Goal: Information Seeking & Learning: Understand process/instructions

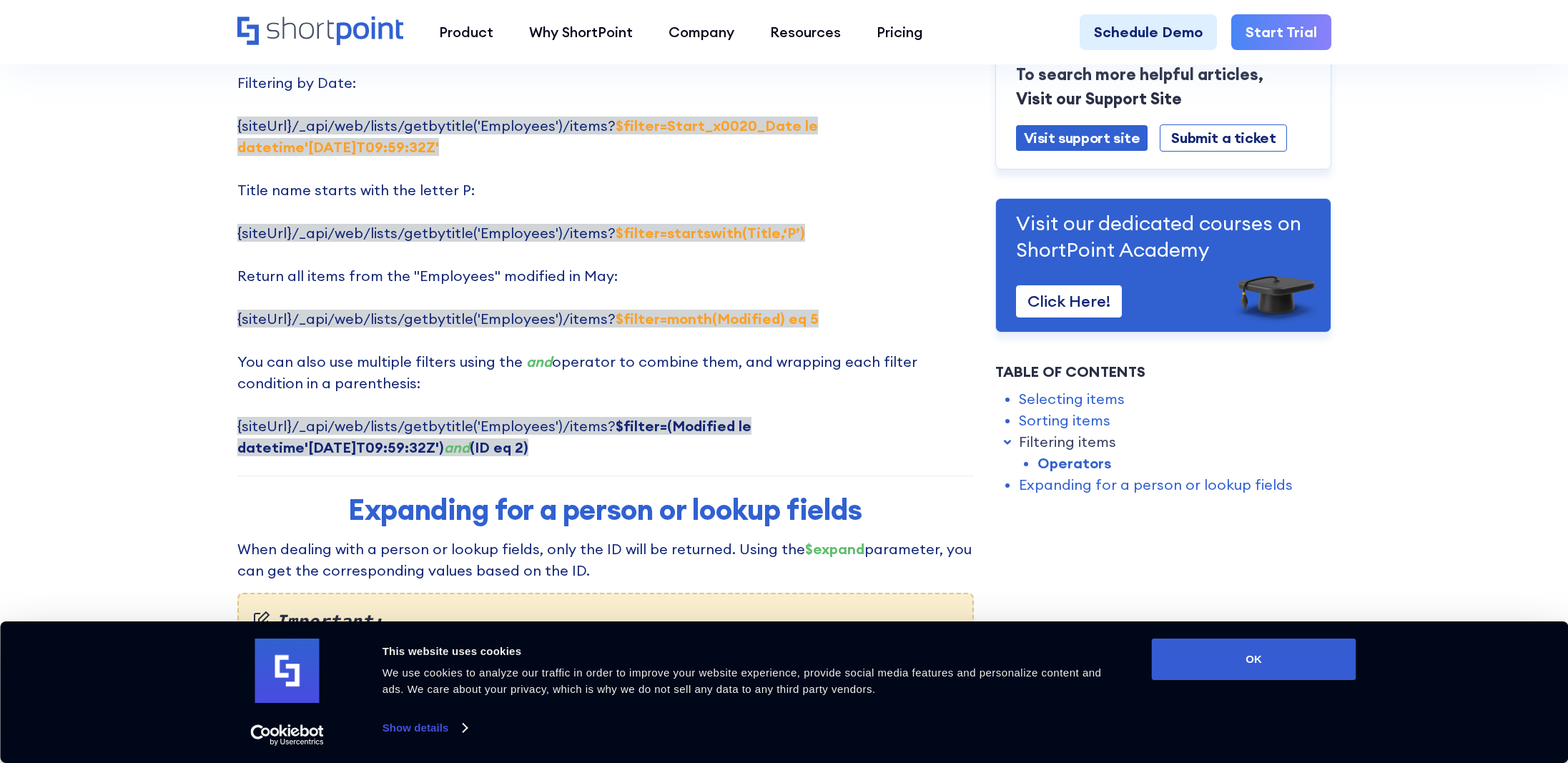
scroll to position [3074, 0]
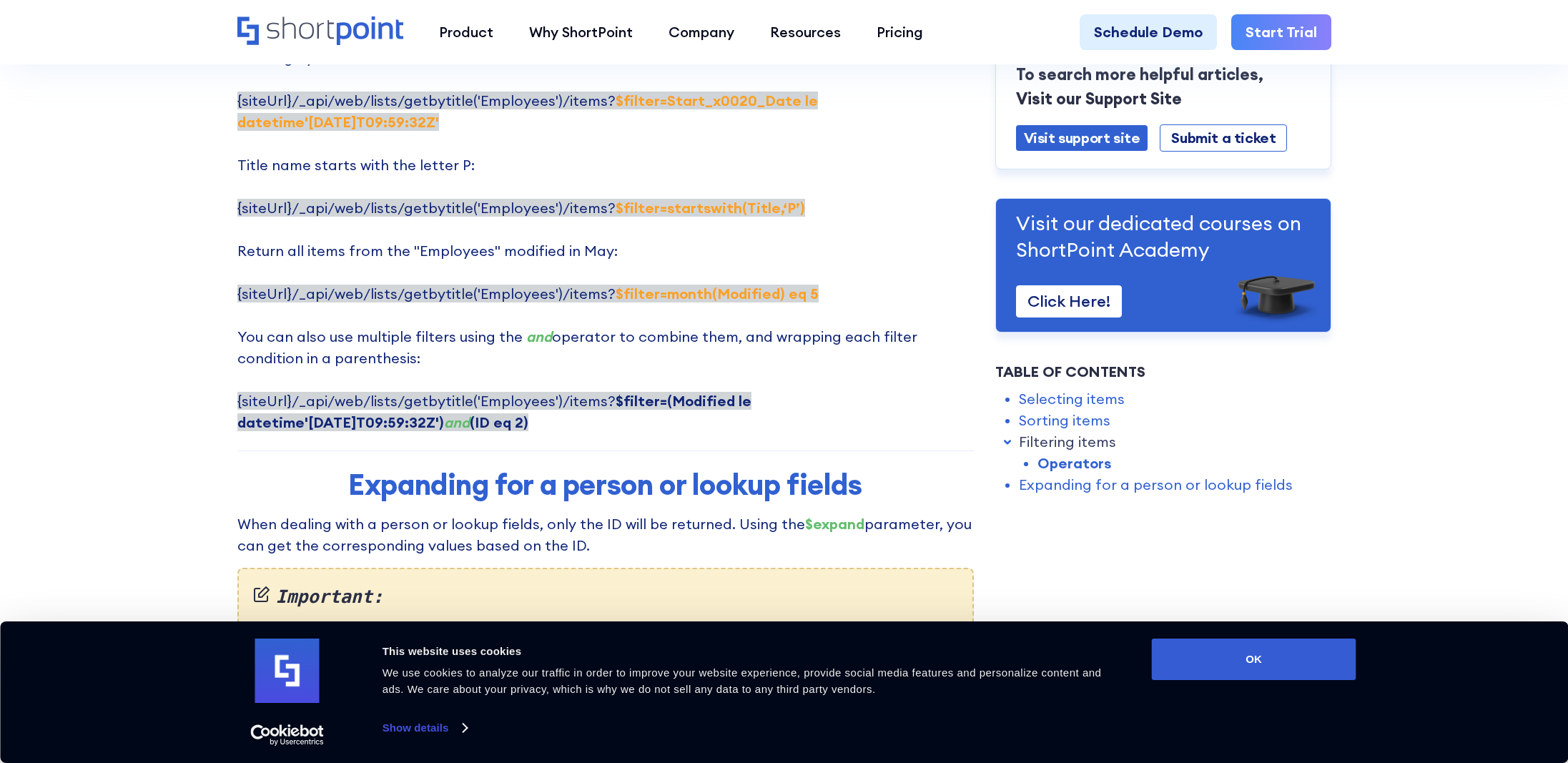
drag, startPoint x: 350, startPoint y: 335, endPoint x: 238, endPoint y: 313, distance: 114.1
click at [238, 313] on p "Here are some examples of using $filter parameter: Filtering by Title: {siteUrl…" at bounding box center [606, 143] width 736 height 579
copy span "{siteUrl}/_api/web/lists/getbytitle('Employees')/items? $filter=(Modified le da…"
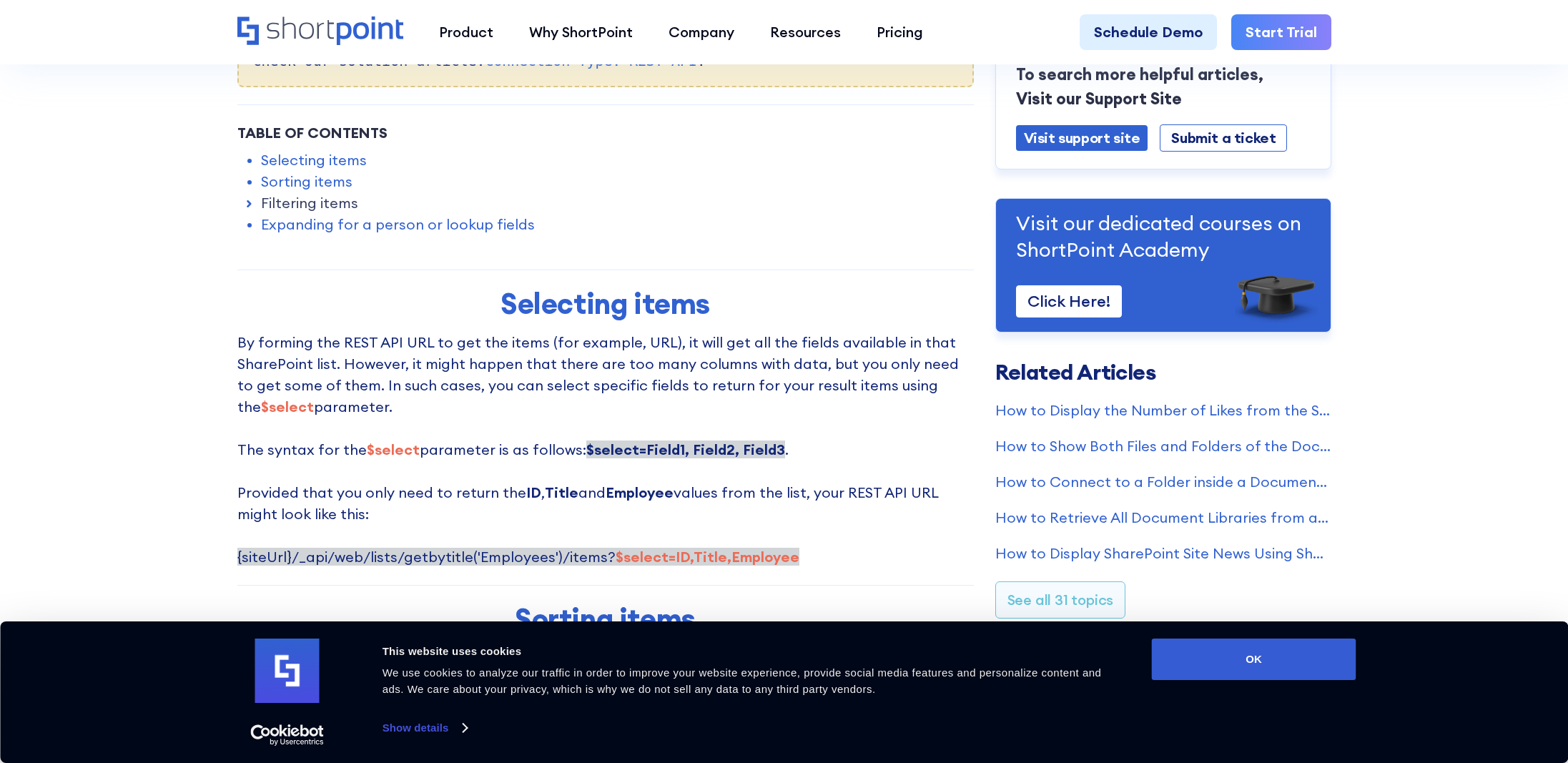
scroll to position [858, 0]
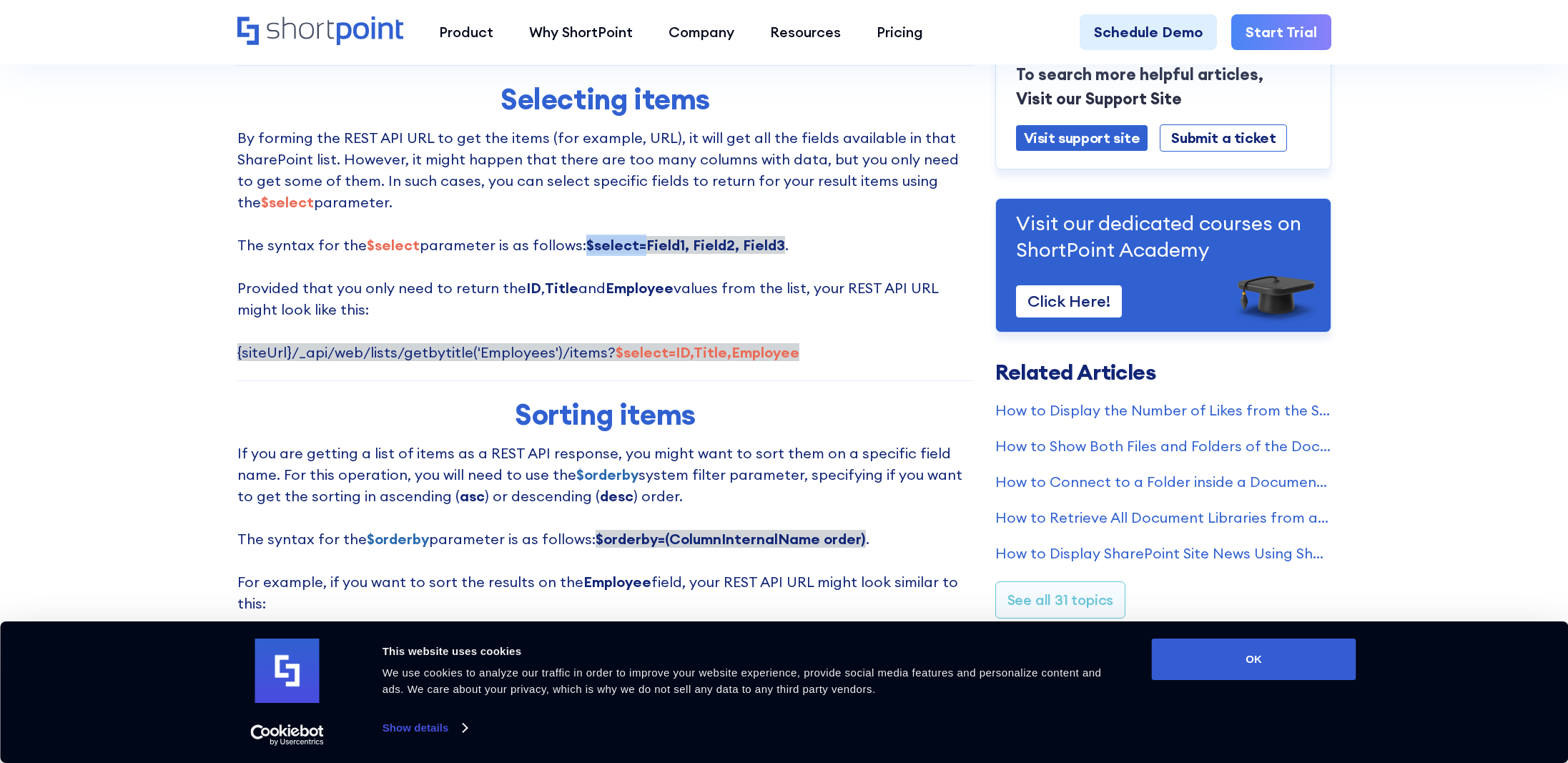
drag, startPoint x: 633, startPoint y: 243, endPoint x: 578, endPoint y: 252, distance: 55.7
click at [587, 252] on strong "$select=Field1, Field2, Field3" at bounding box center [686, 245] width 199 height 18
copy strong "$select="
drag, startPoint x: 765, startPoint y: 243, endPoint x: 575, endPoint y: 247, distance: 190.0
click at [587, 247] on strong "$select=Field1, Field2, Field3" at bounding box center [686, 245] width 199 height 18
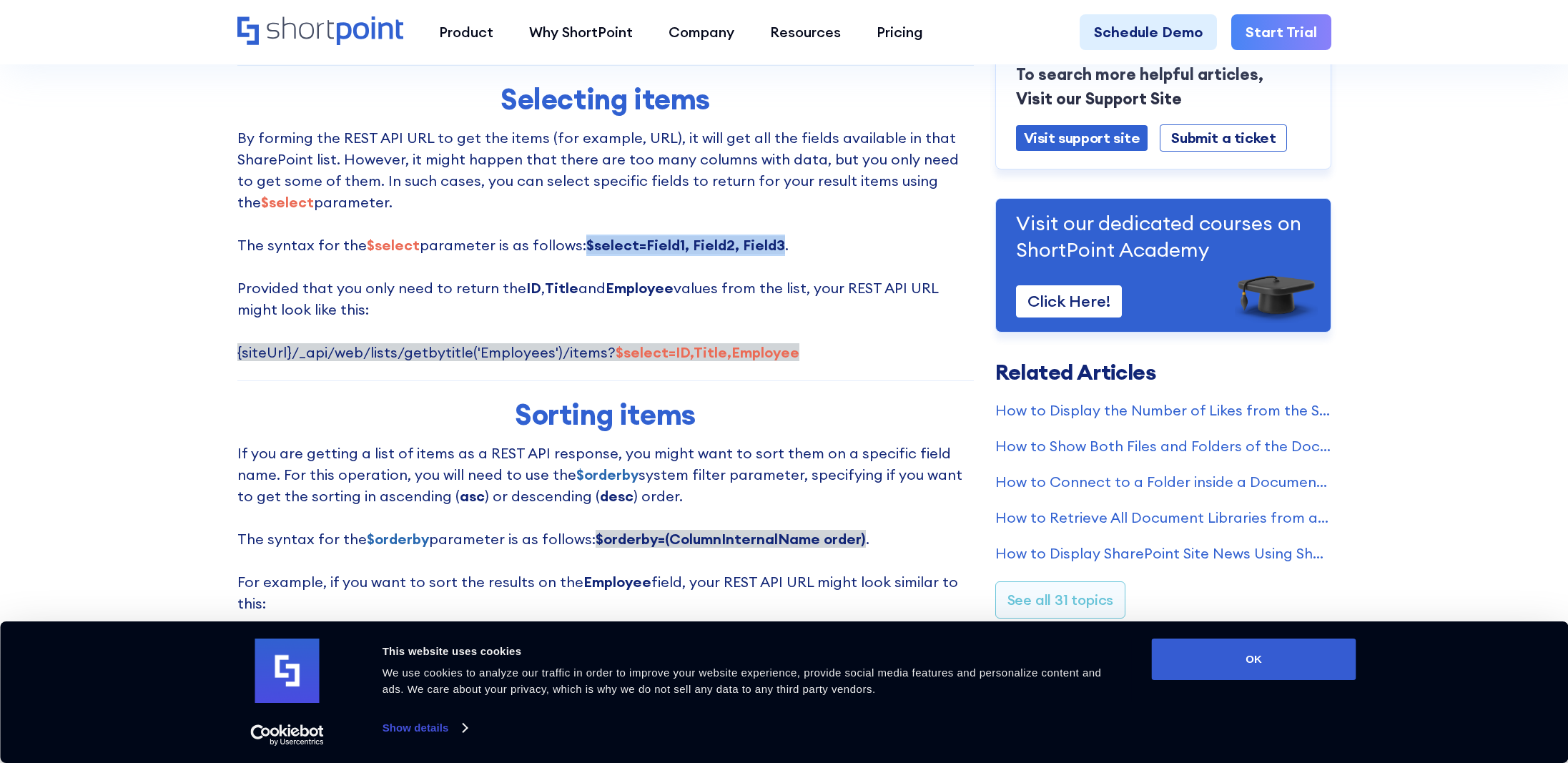
copy strong "$select=Field1, Field2, Field3"
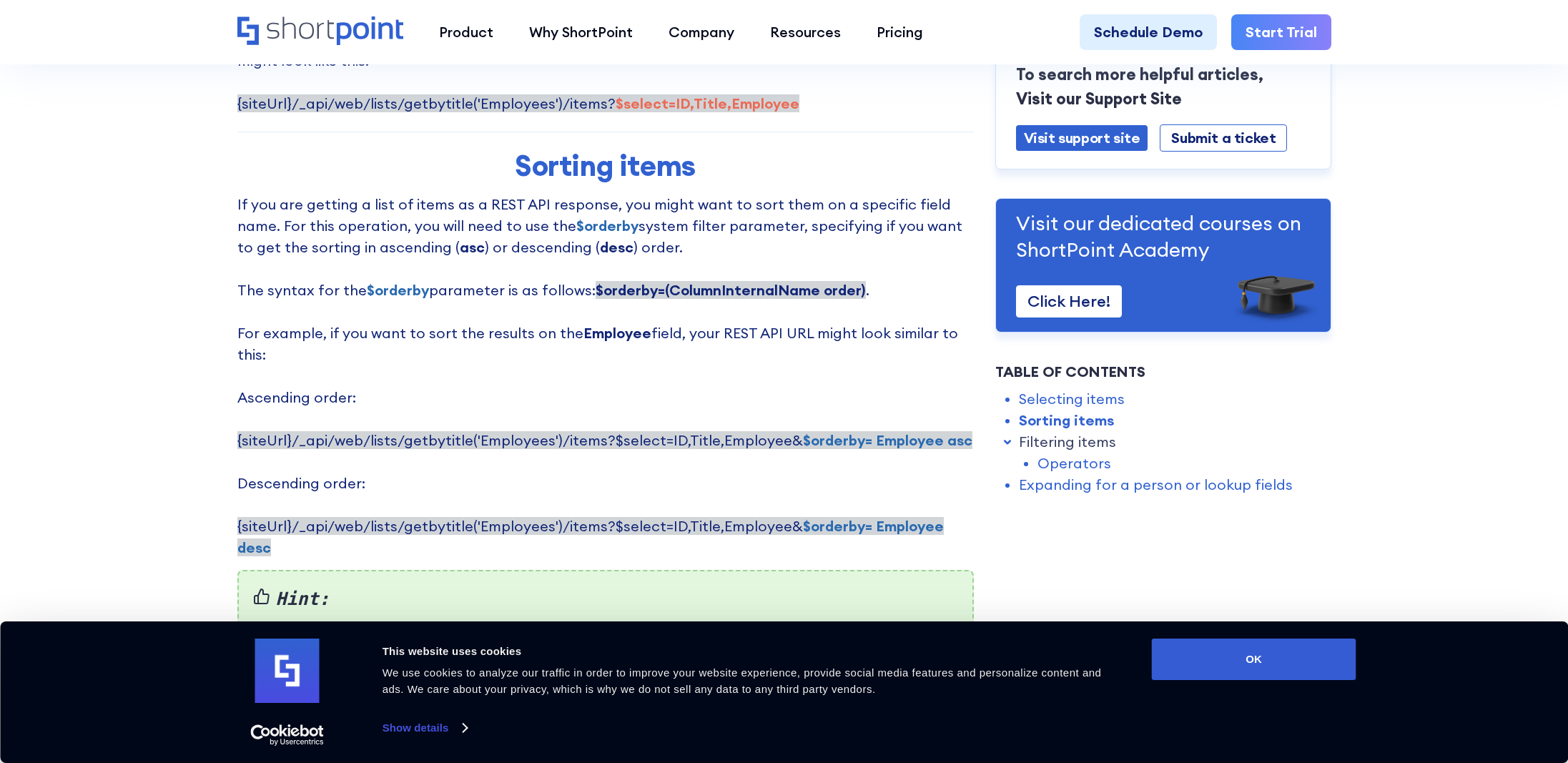
scroll to position [1144, 0]
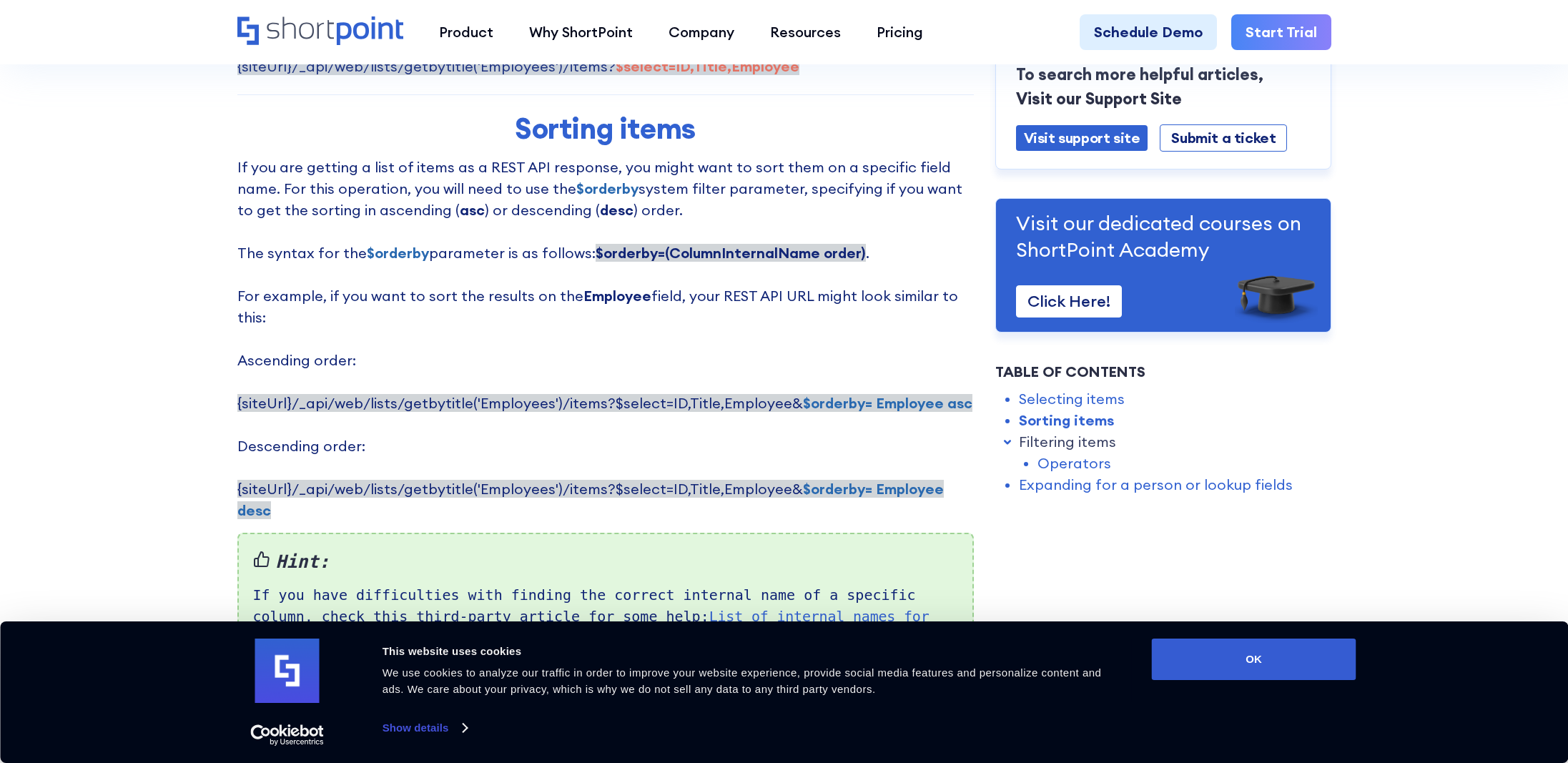
click at [595, 253] on strong "$orderby=(ColumnInternalName order)" at bounding box center [730, 253] width 271 height 18
click at [837, 251] on strong "$orderby=(ColumnInternalName order)" at bounding box center [730, 253] width 271 height 18
click at [852, 252] on p "If you are getting a list of items as a REST API response, you might want to so…" at bounding box center [606, 338] width 736 height 364
drag, startPoint x: 852, startPoint y: 252, endPoint x: 587, endPoint y: 256, distance: 265.0
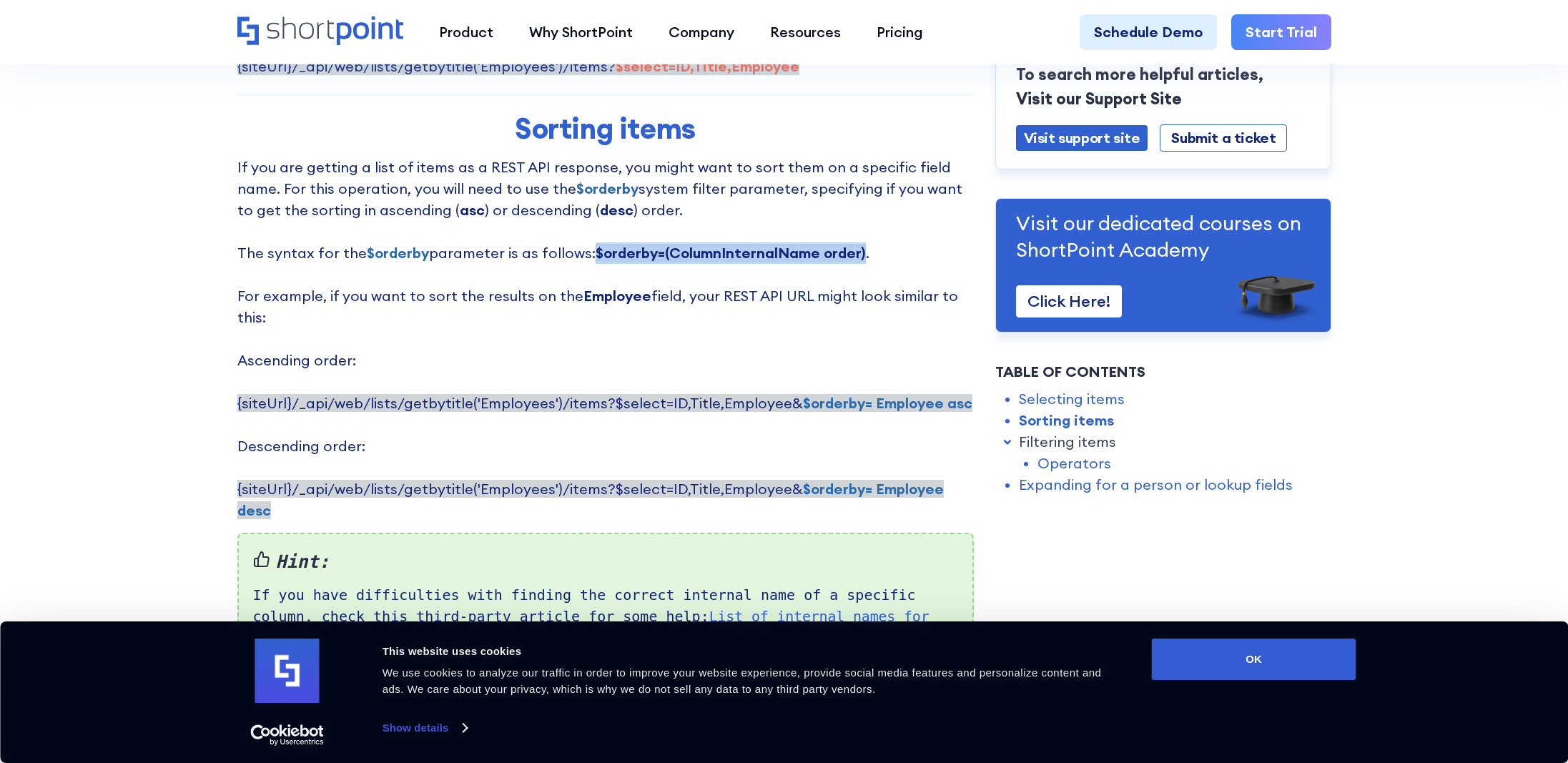
click at [587, 256] on p "If you are getting a list of items as a REST API response, you might want to so…" at bounding box center [606, 338] width 736 height 364
copy strong "$orderby=(ColumnInternalName order)"
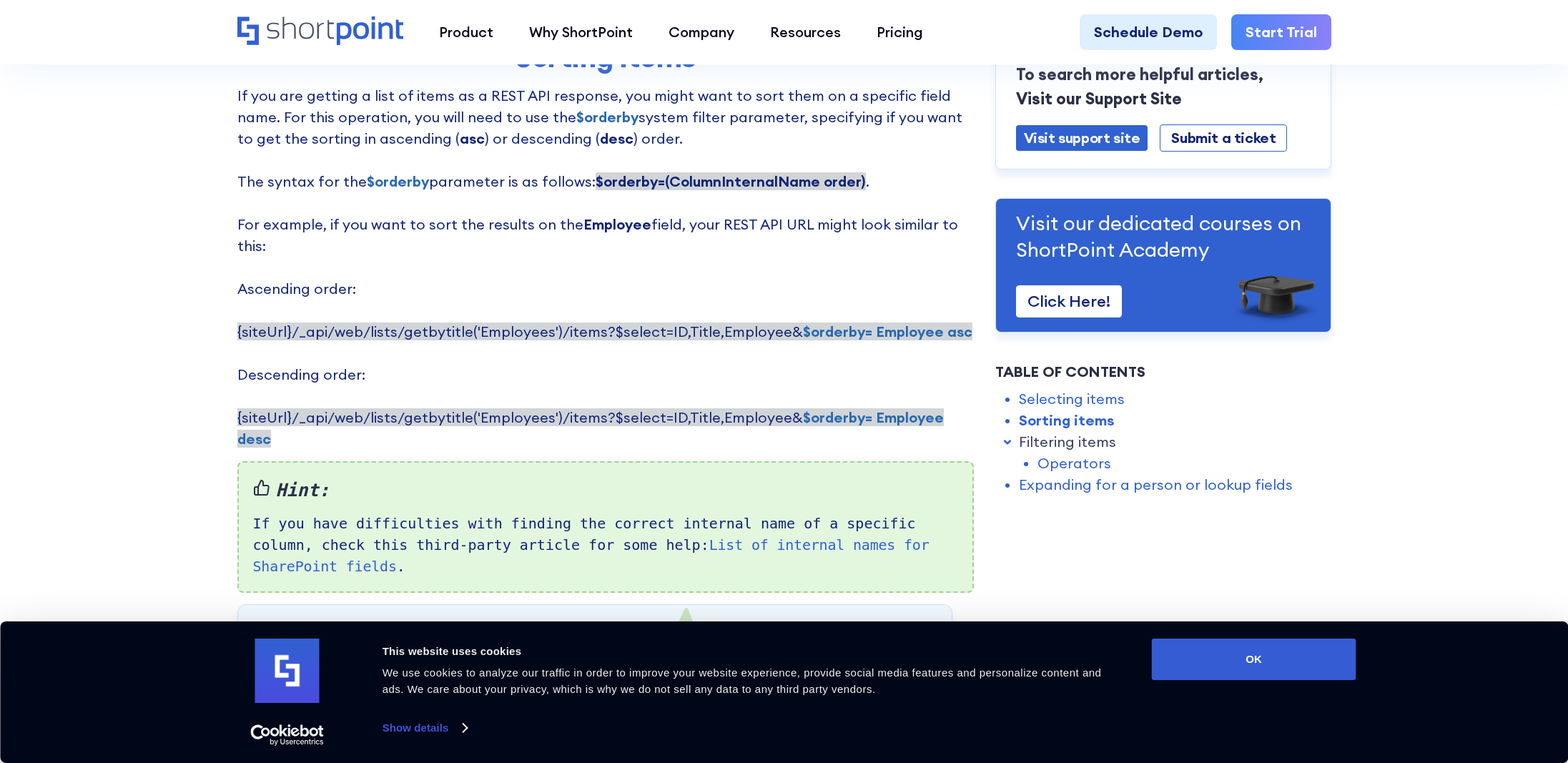
click at [913, 298] on p "If you are getting a list of items as a REST API response, you might want to so…" at bounding box center [606, 267] width 736 height 364
click at [951, 308] on p "If you are getting a list of items as a REST API response, you might want to so…" at bounding box center [606, 267] width 736 height 364
drag, startPoint x: 784, startPoint y: 307, endPoint x: 946, endPoint y: 308, distance: 162.0
click at [946, 323] on strong "$orderby= Employee asc" at bounding box center [887, 332] width 169 height 18
copy strong "$orderby= Employee asc"
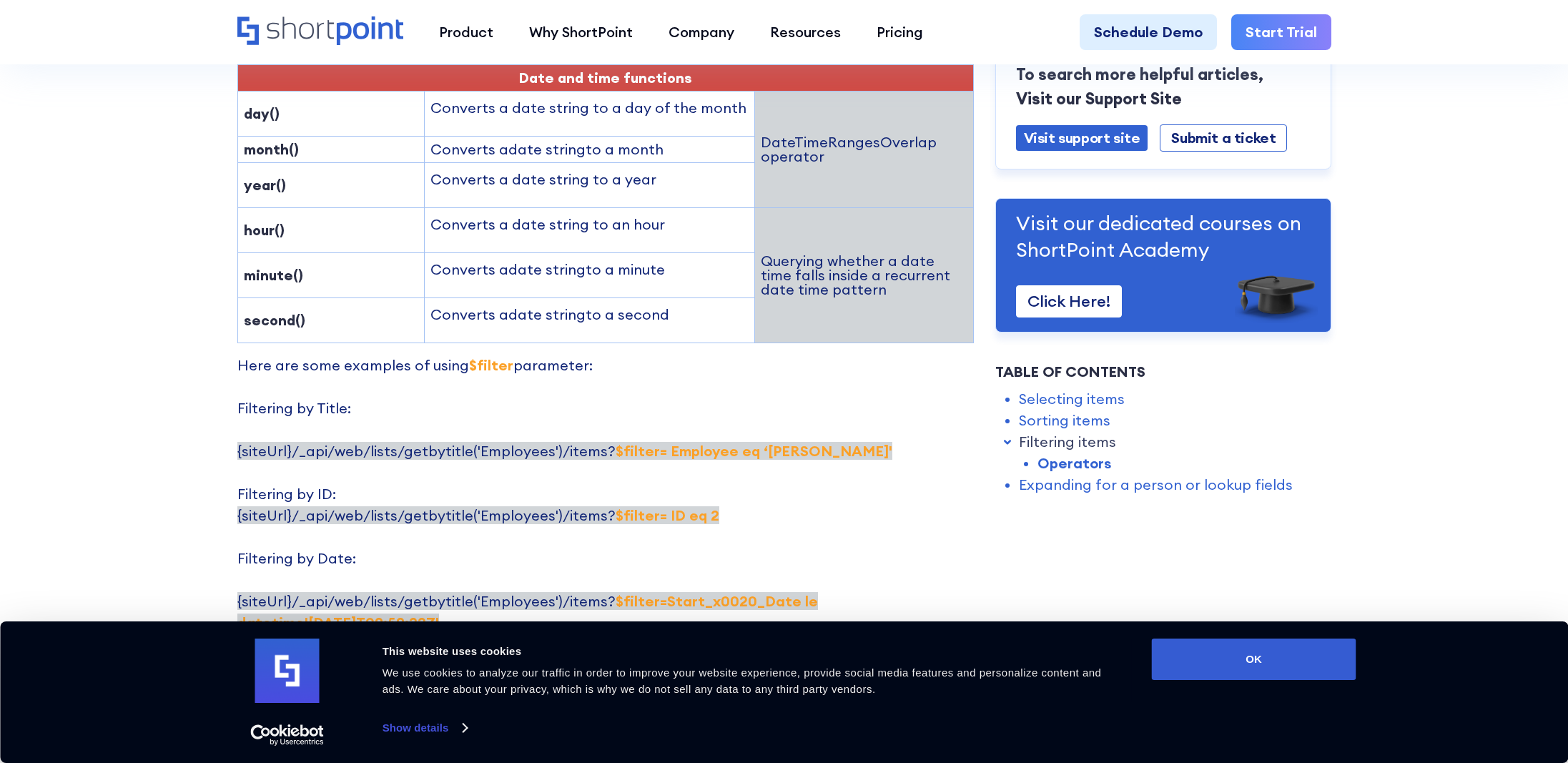
scroll to position [2645, 0]
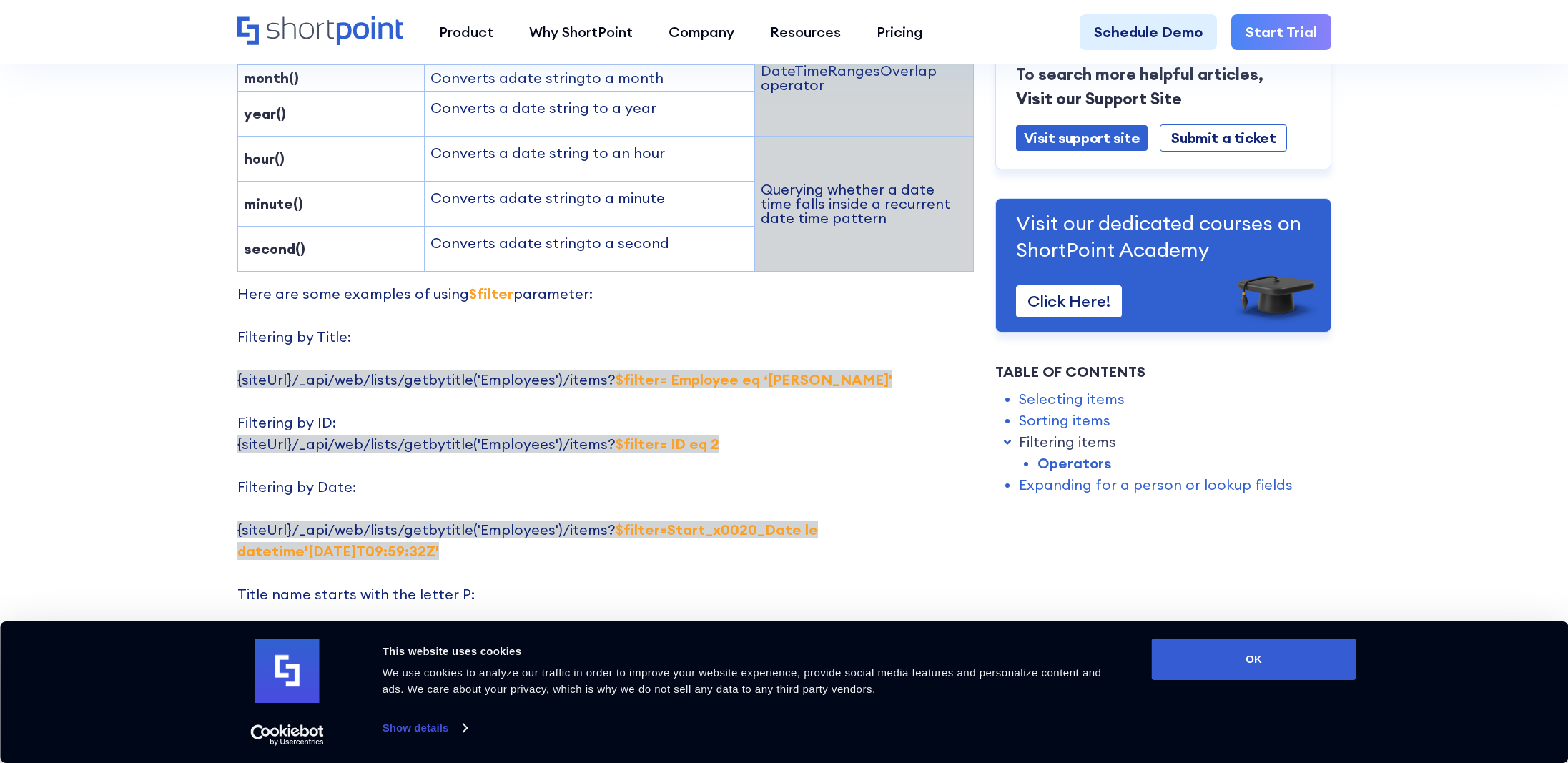
click at [802, 286] on p "Here are some examples of using $filter parameter: Filtering by Title: {siteUrl…" at bounding box center [606, 572] width 736 height 579
click at [753, 364] on p "Here are some examples of using $filter parameter: Filtering by Title: {siteUrl…" at bounding box center [606, 572] width 736 height 579
click at [710, 363] on p "Here are some examples of using $filter parameter: Filtering by Title: {siteUrl…" at bounding box center [606, 572] width 736 height 579
drag, startPoint x: 791, startPoint y: 290, endPoint x: 599, endPoint y: 291, distance: 192.0
click at [599, 291] on p "Here are some examples of using $filter parameter: Filtering by Title: {siteUrl…" at bounding box center [606, 572] width 736 height 579
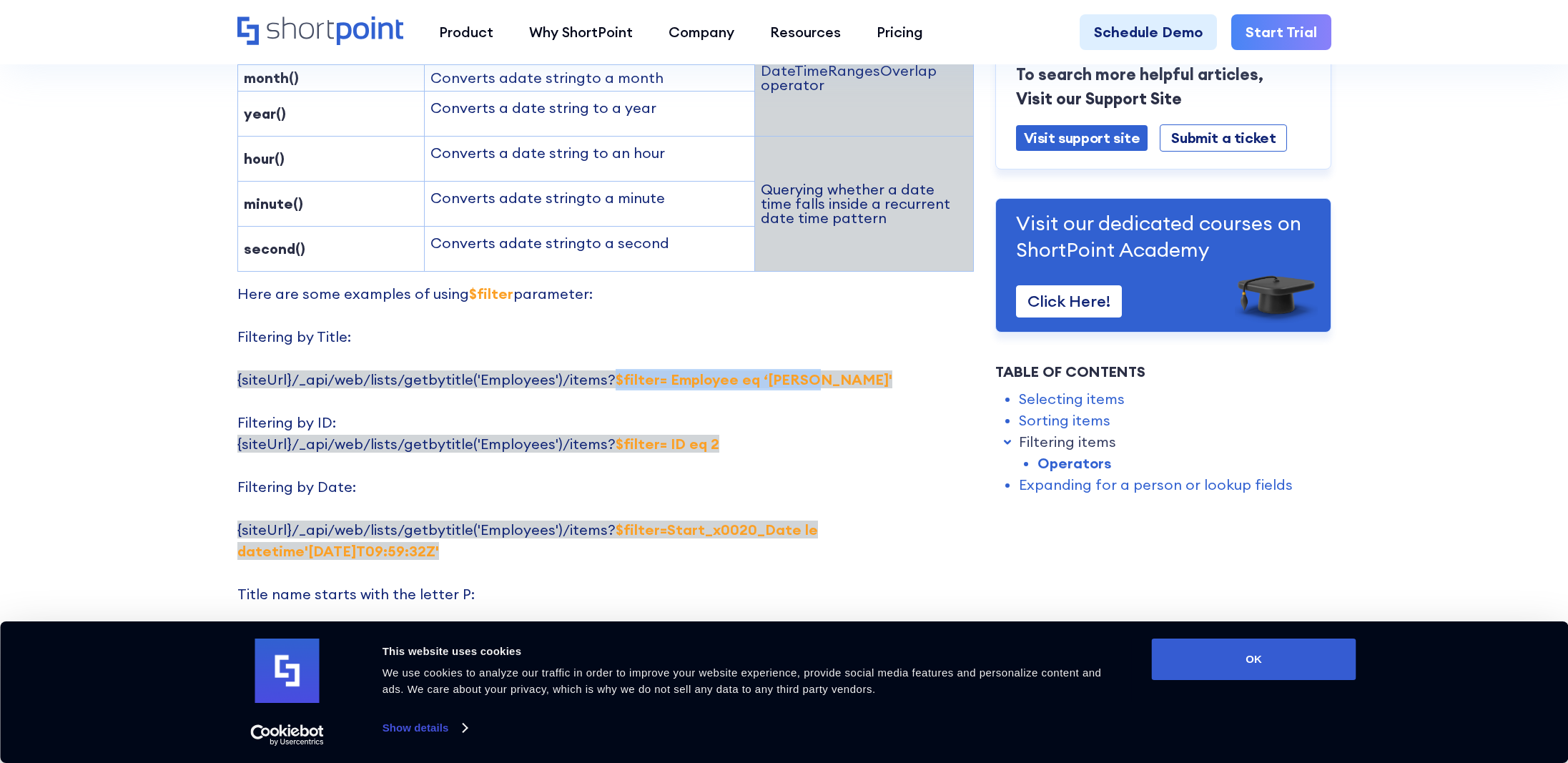
copy strong "$filter= Employee eq ‘[PERSON_NAME]'"
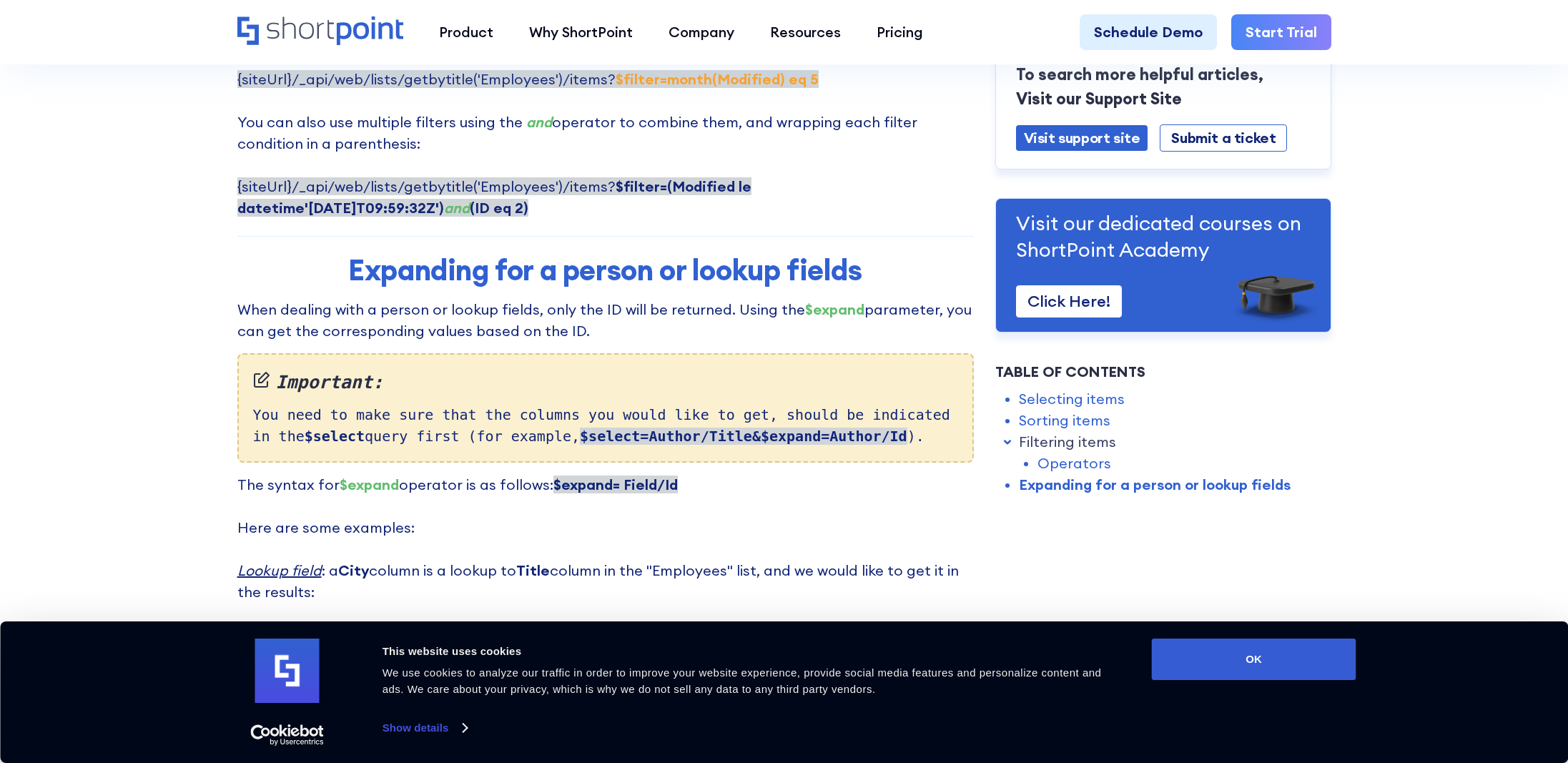
scroll to position [3074, 0]
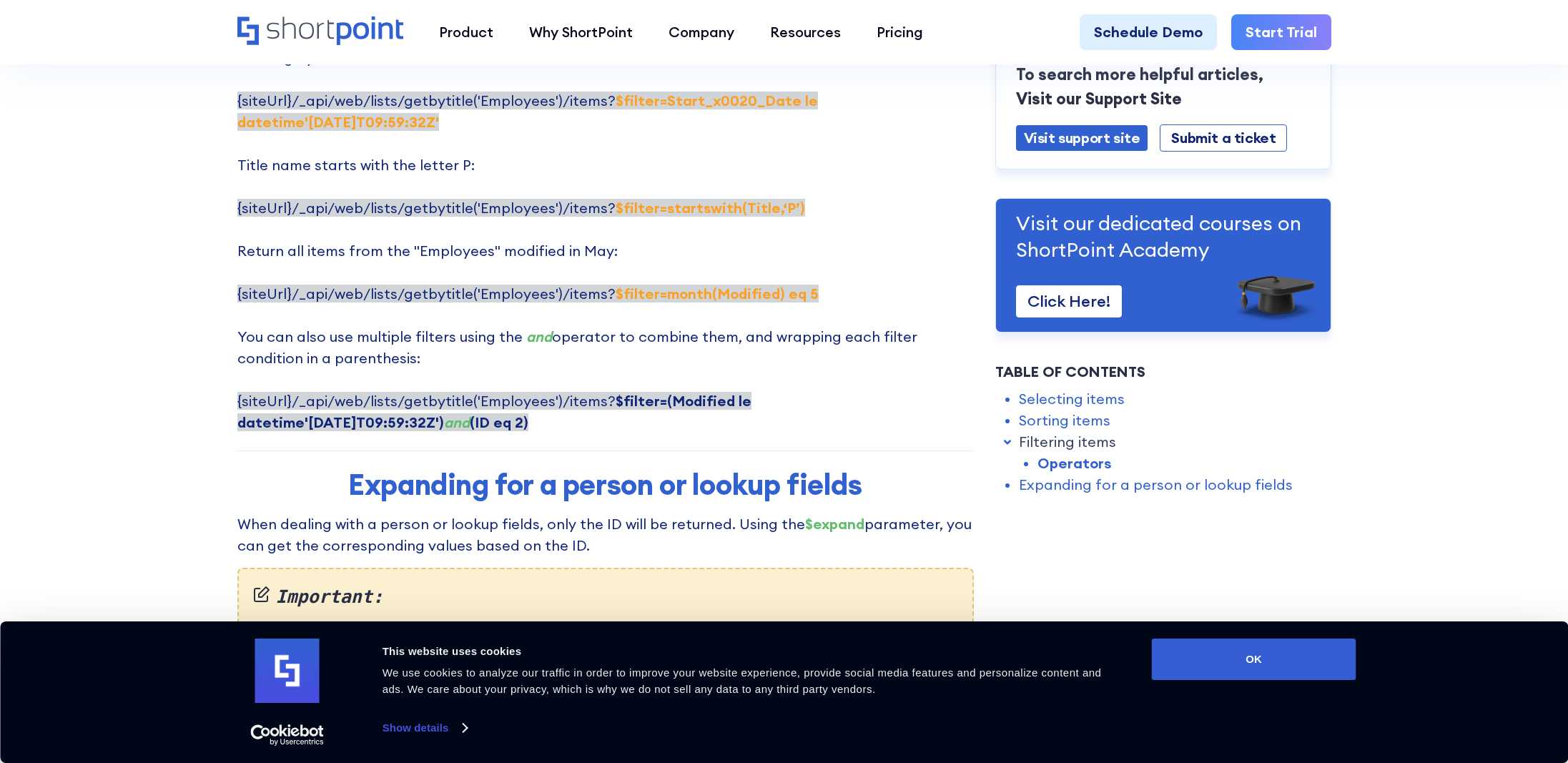
click at [535, 327] on em "and" at bounding box center [539, 336] width 26 height 18
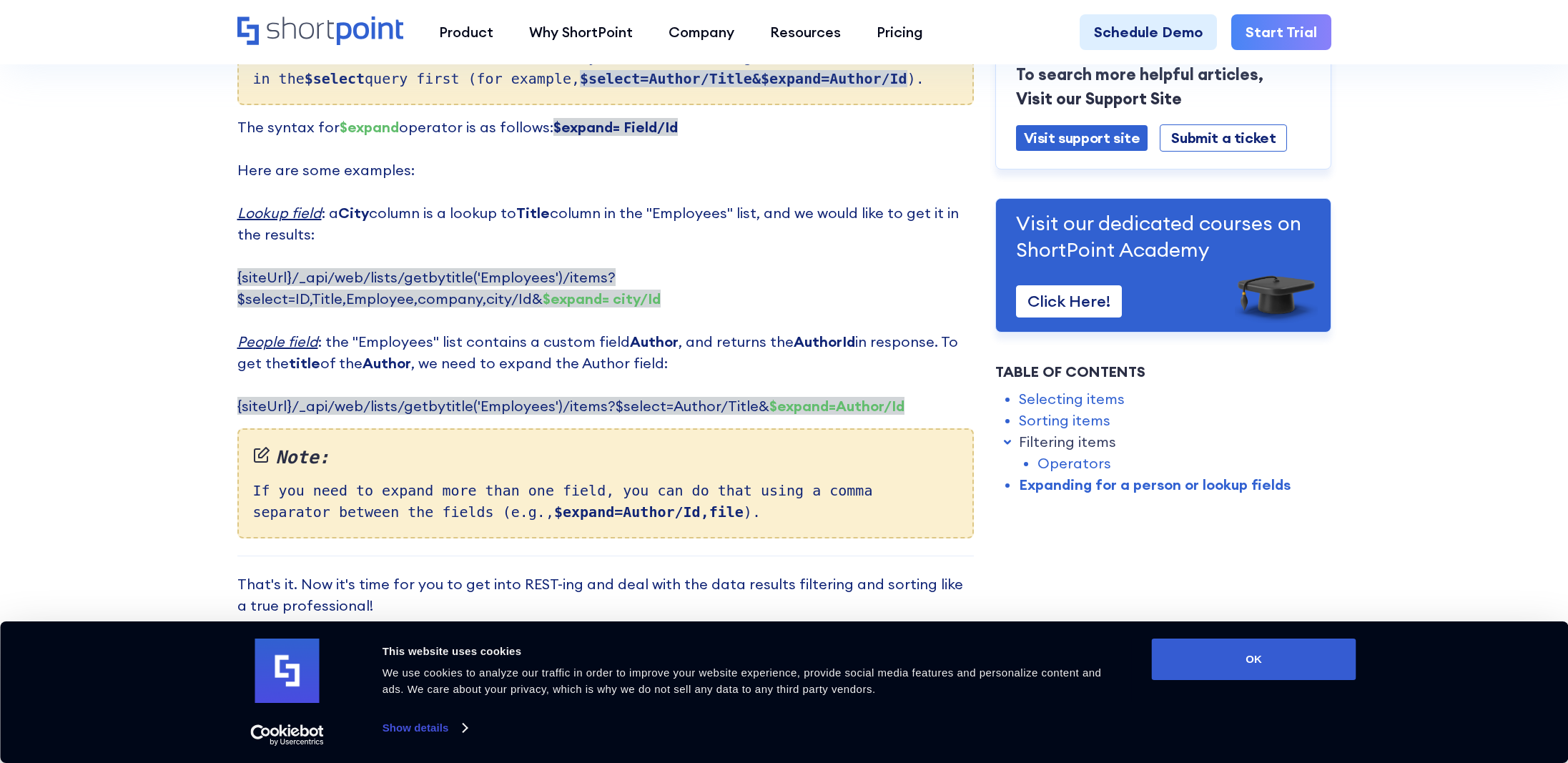
scroll to position [2944, 0]
